Goal: Navigation & Orientation: Find specific page/section

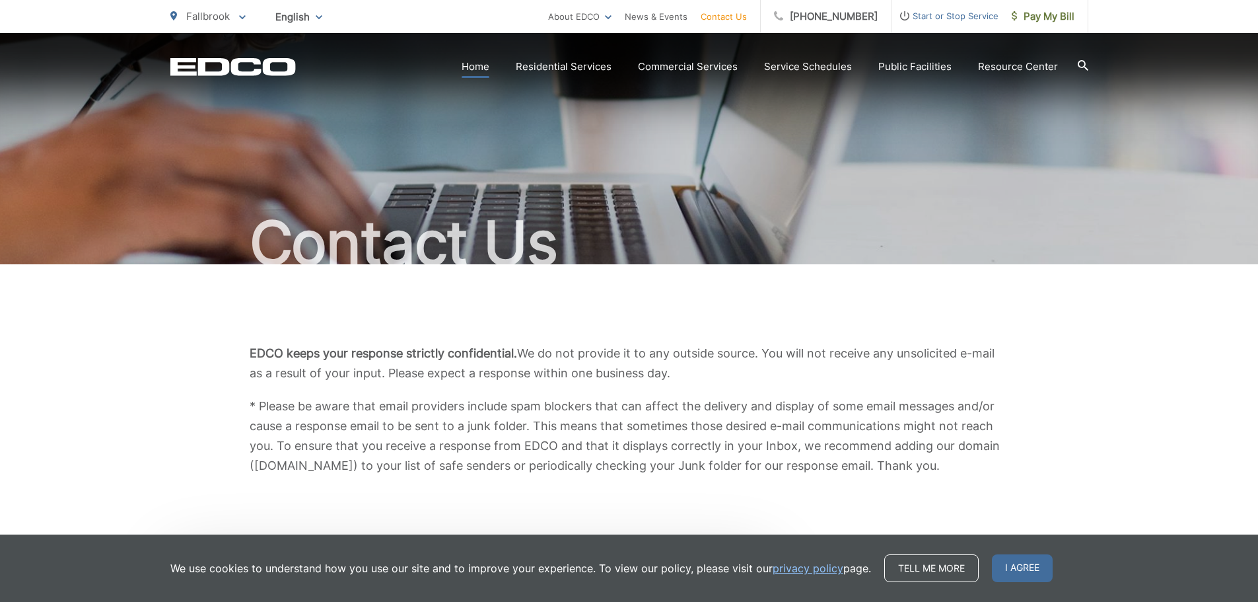
click at [483, 64] on link "Home" at bounding box center [476, 67] width 28 height 16
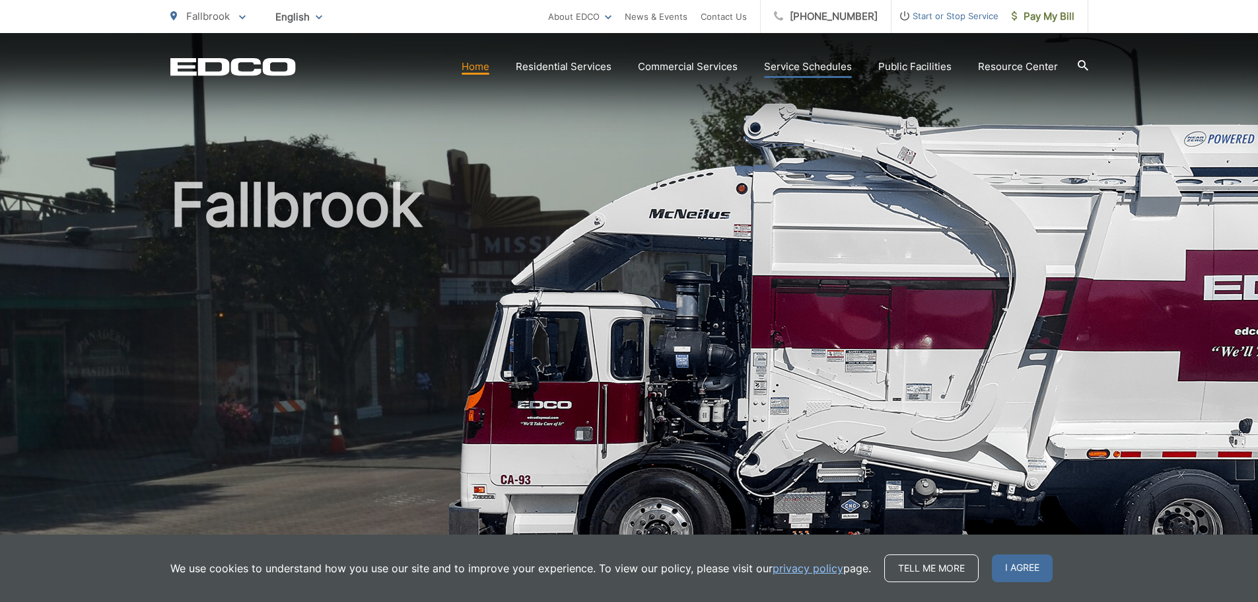
click at [782, 66] on link "Service Schedules" at bounding box center [808, 67] width 88 height 16
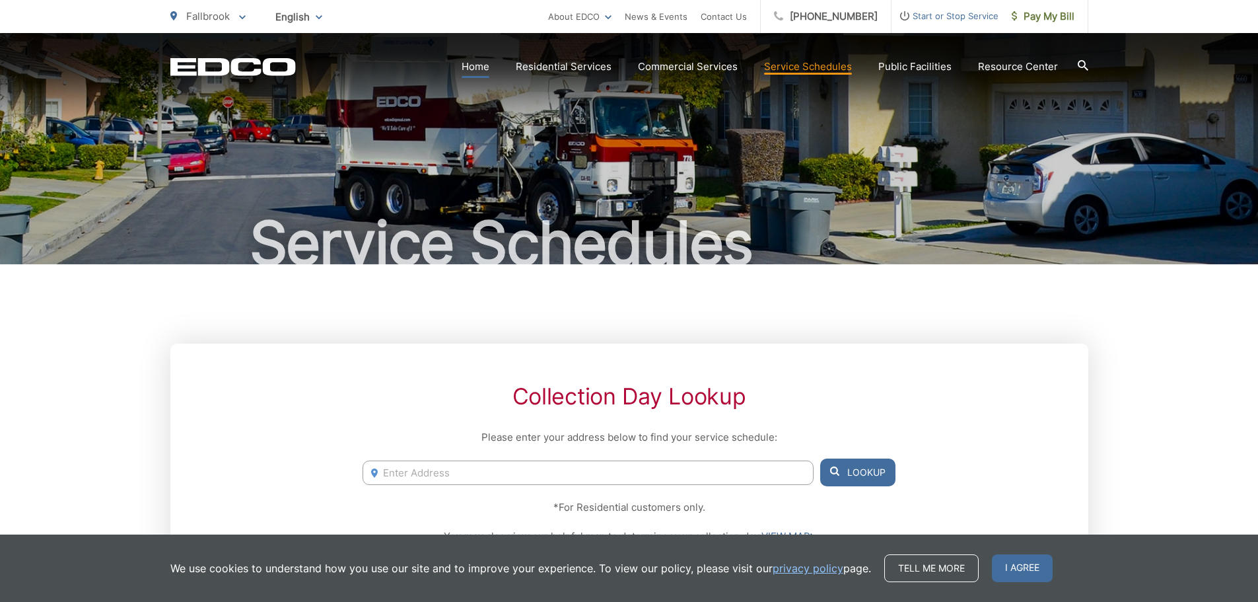
click at [480, 66] on link "Home" at bounding box center [476, 67] width 28 height 16
